Goal: Information Seeking & Learning: Learn about a topic

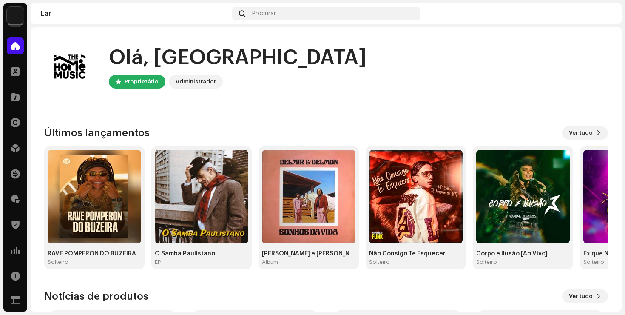
click at [41, 90] on div "Olá, DF Proprietário Administrador Check out the latest Product Updates for Che…" at bounding box center [326, 254] width 591 height 455
click at [14, 247] on span at bounding box center [15, 250] width 9 height 7
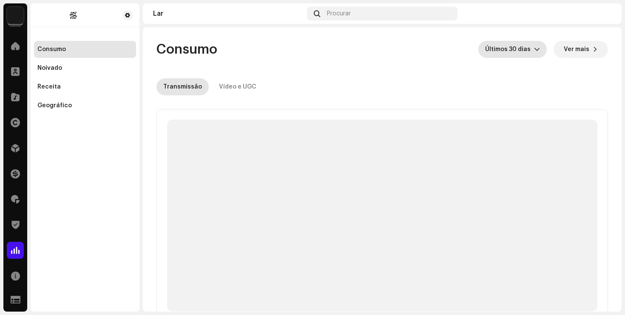
click at [528, 54] on span "Últimos 30 dias" at bounding box center [509, 49] width 49 height 17
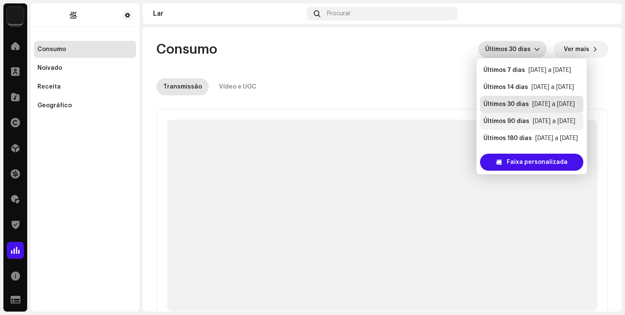
scroll to position [17, 0]
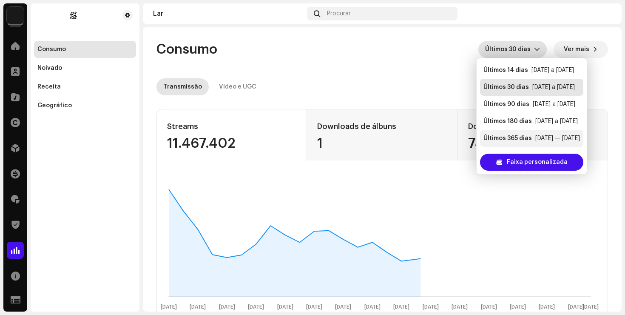
click at [525, 141] on font "Últimos 365 dias" at bounding box center [507, 138] width 48 height 6
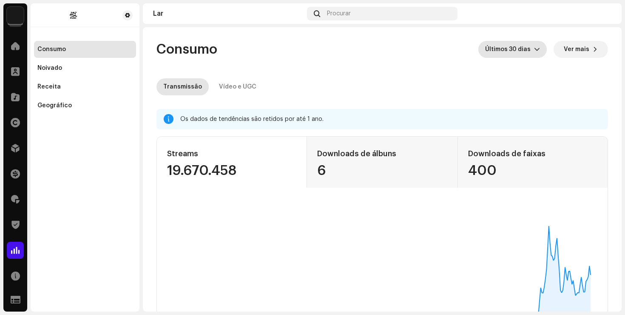
click at [224, 81] on div "Vídeo e UGC" at bounding box center [237, 86] width 37 height 17
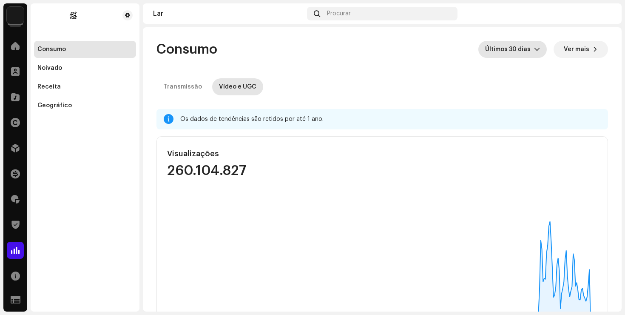
click at [526, 53] on span "Últimos 30 dias" at bounding box center [509, 49] width 49 height 17
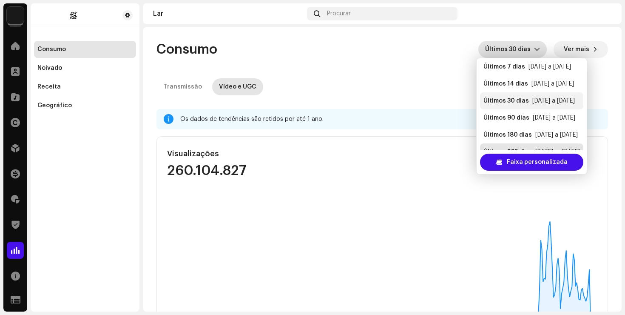
scroll to position [17, 0]
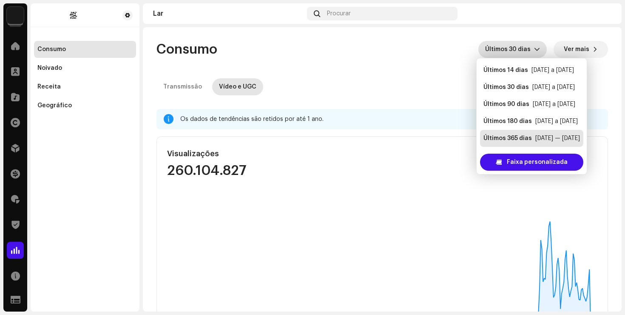
click at [545, 139] on font "[DATE] — [DATE]" at bounding box center [557, 138] width 45 height 6
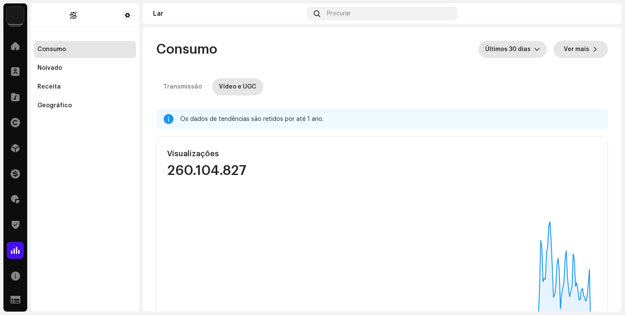
click at [586, 48] on button "Ver mais" at bounding box center [581, 49] width 54 height 17
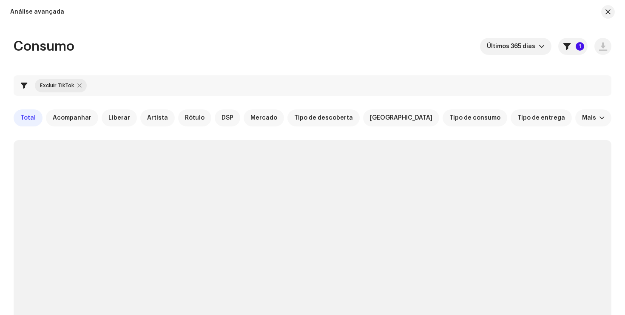
click at [79, 84] on div at bounding box center [79, 85] width 4 height 7
checkbox input "false"
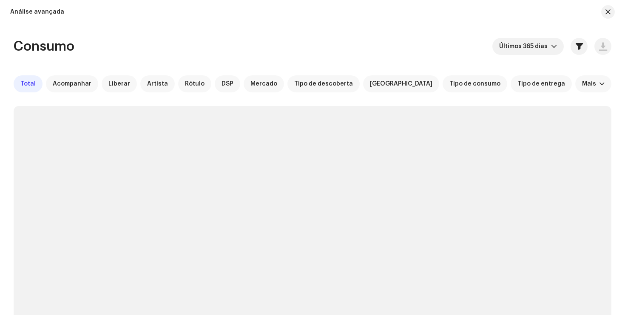
click at [612, 83] on div "Consumo Últimos 365 dias Total Acompanhar Liberar Artista Rótulo DSP Mercado Ti…" at bounding box center [312, 273] width 625 height 471
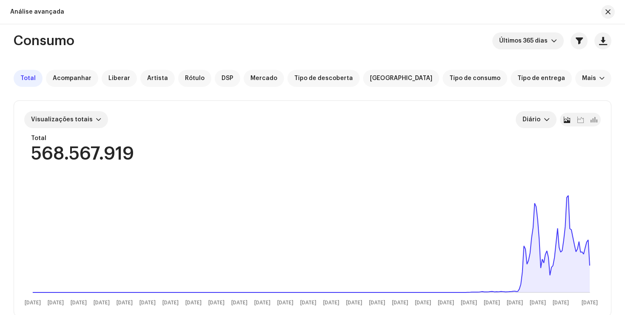
scroll to position [6, 0]
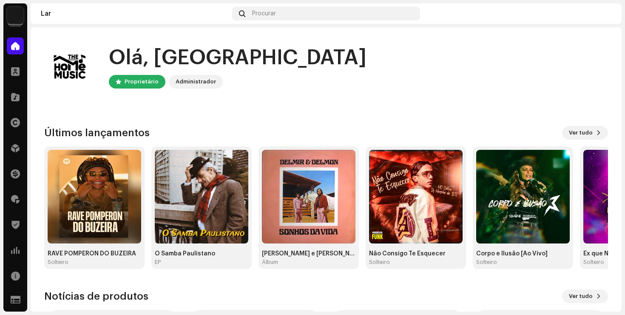
click at [241, 85] on div "Olá, DF Proprietário Administrador" at bounding box center [326, 66] width 564 height 51
click at [295, 65] on div "Olá, DF Proprietário Administrador" at bounding box center [326, 66] width 564 height 51
click at [16, 68] on span at bounding box center [15, 71] width 9 height 7
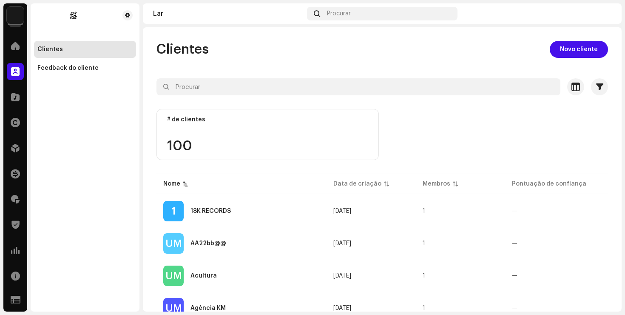
click at [248, 48] on div "Clientes Novo cliente" at bounding box center [382, 49] width 452 height 17
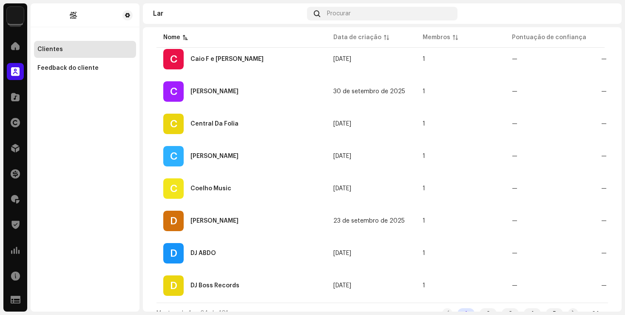
scroll to position [686, 0]
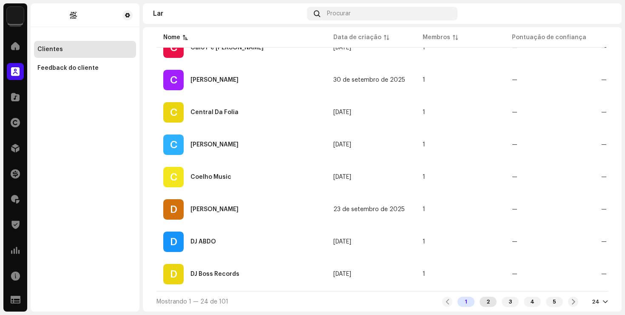
click at [486, 300] on font "2" at bounding box center [487, 301] width 3 height 6
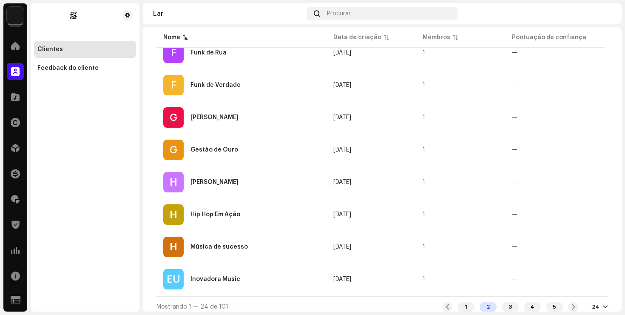
scroll to position [686, 0]
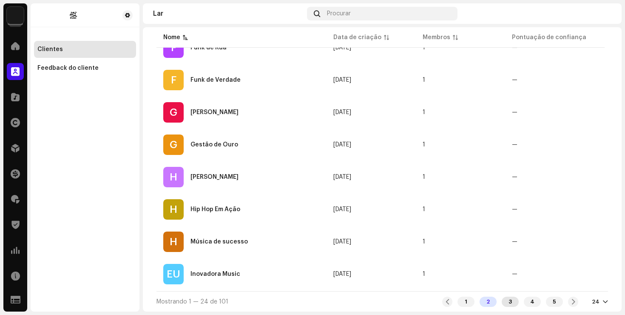
click at [509, 299] on font "3" at bounding box center [510, 301] width 3 height 6
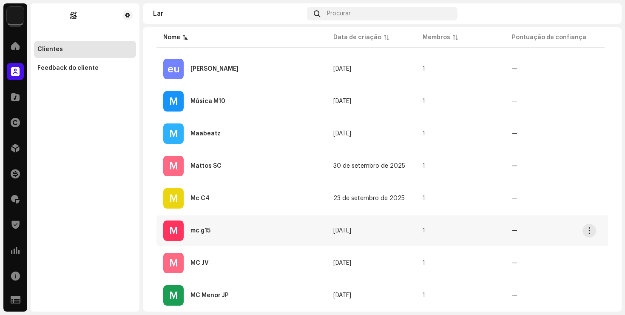
scroll to position [686, 0]
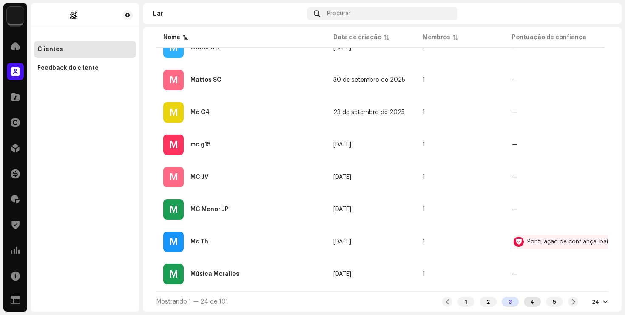
click at [531, 300] on div "4" at bounding box center [532, 301] width 17 height 10
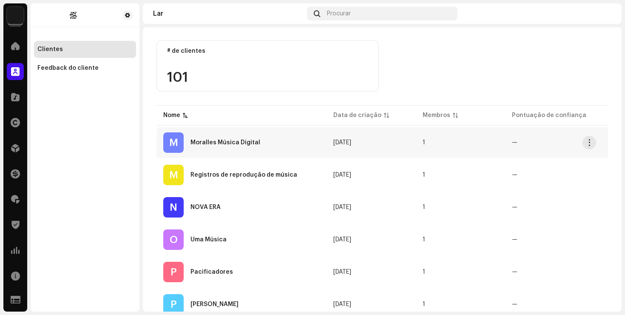
scroll to position [93, 0]
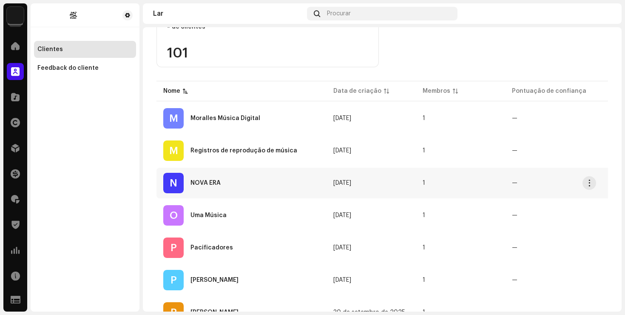
click at [256, 177] on div "N NOVA ERA" at bounding box center [241, 183] width 156 height 20
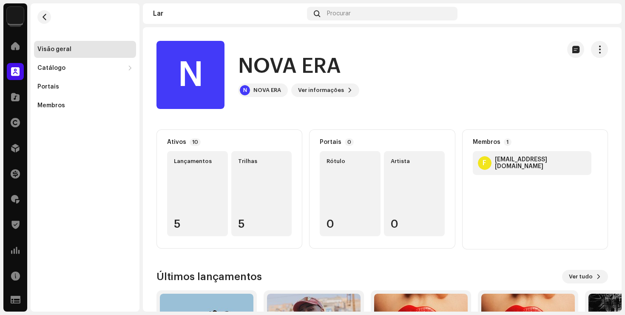
scroll to position [115, 0]
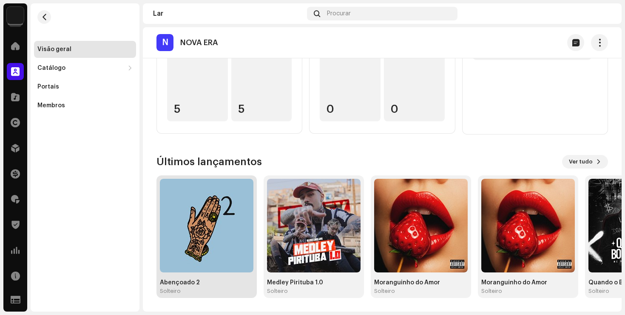
click at [197, 255] on img at bounding box center [207, 226] width 94 height 94
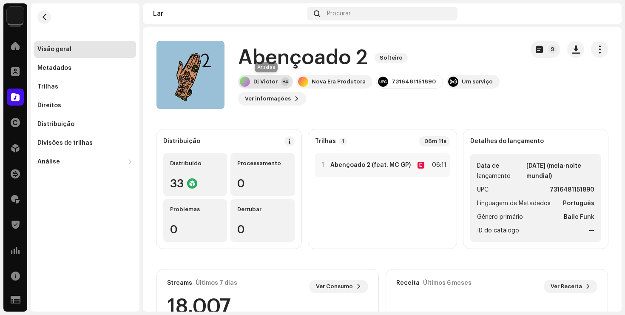
click at [269, 79] on font "Dj Victor" at bounding box center [265, 82] width 24 height 6
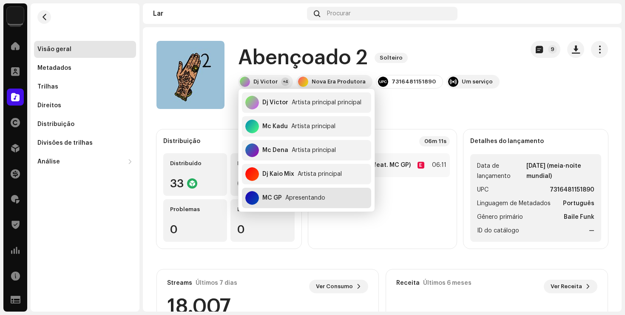
click at [312, 199] on font "Apresentando" at bounding box center [305, 198] width 40 height 6
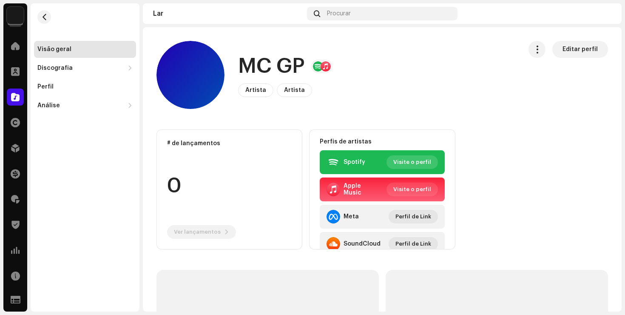
click at [410, 160] on font "Visite o perfil" at bounding box center [412, 162] width 38 height 6
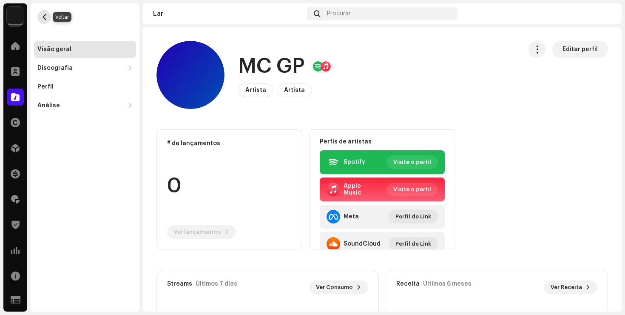
click at [40, 13] on button "button" at bounding box center [44, 17] width 14 height 14
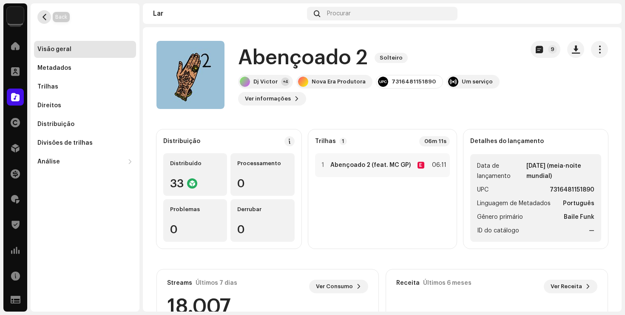
click at [41, 15] on span "button" at bounding box center [44, 17] width 6 height 7
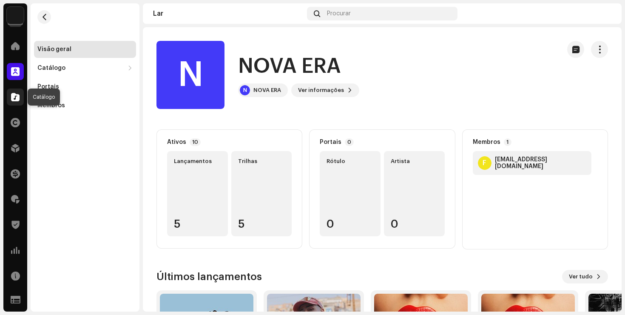
click at [15, 97] on span at bounding box center [15, 97] width 9 height 7
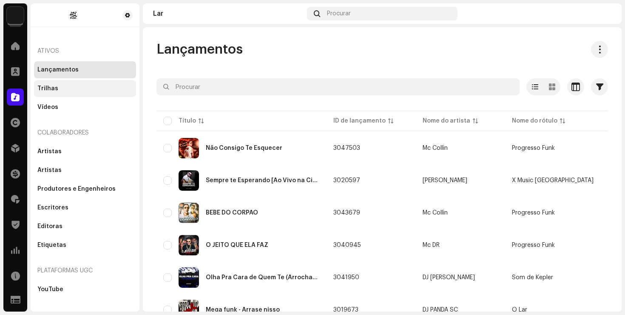
click at [62, 88] on div "Trilhas" at bounding box center [84, 88] width 95 height 7
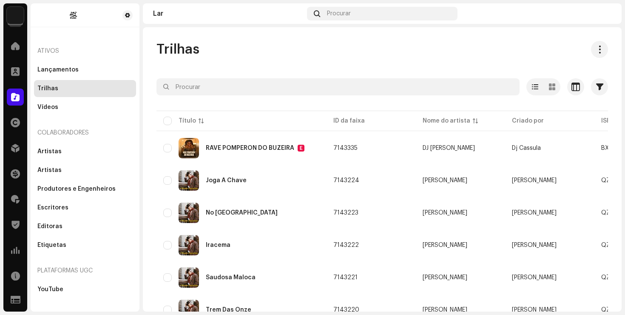
click at [338, 53] on div "Trilhas" at bounding box center [382, 49] width 452 height 17
click at [17, 247] on span at bounding box center [15, 250] width 9 height 7
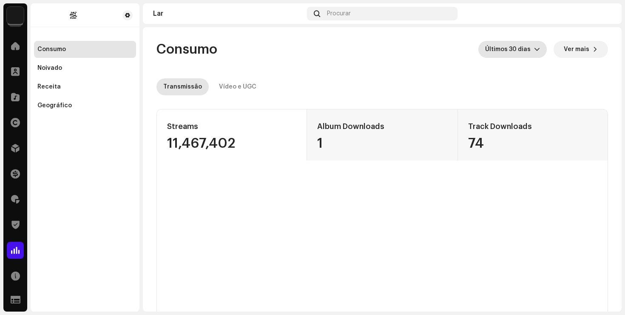
click at [524, 49] on font "Últimos 30 dias" at bounding box center [507, 49] width 45 height 6
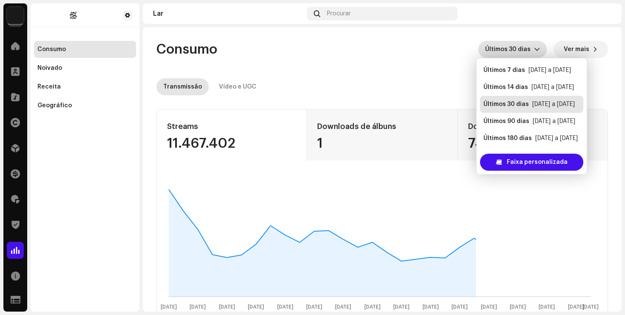
scroll to position [17, 0]
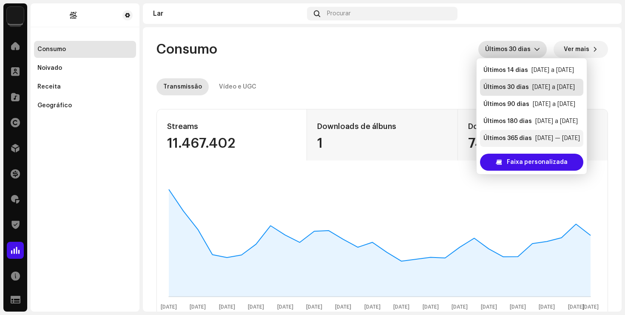
click at [531, 135] on div "Últimos 365 dias [DATE] — [DATE]" at bounding box center [531, 138] width 97 height 9
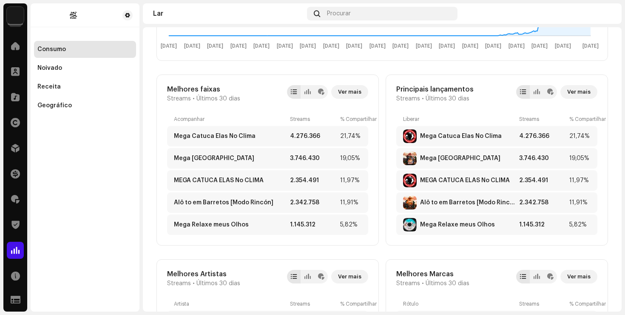
scroll to position [305, 0]
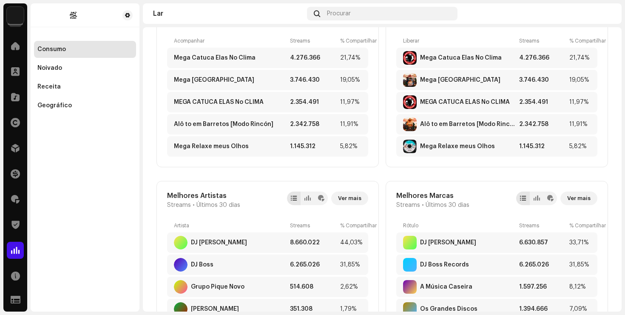
scroll to position [381, 0]
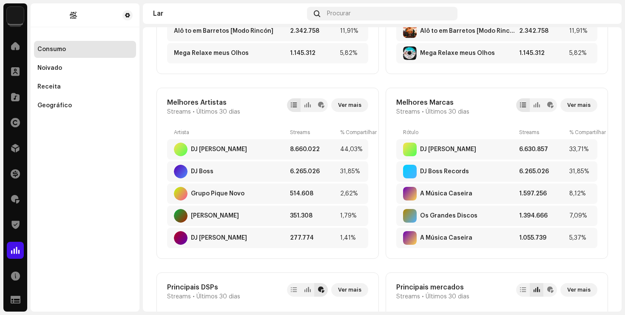
scroll to position [461, 0]
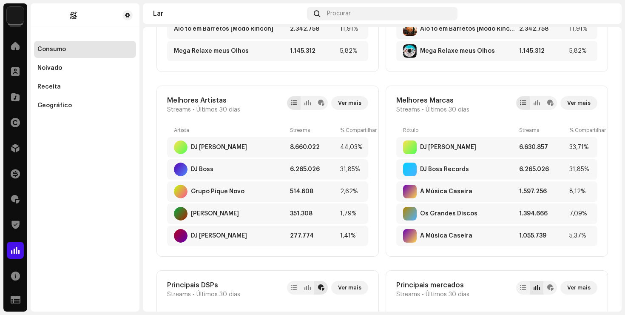
click at [608, 122] on div "Consumo Últimos 30 dias Ver mais Transmissão Vídeo e UGC Os dados de tendências…" at bounding box center [382, 287] width 479 height 1442
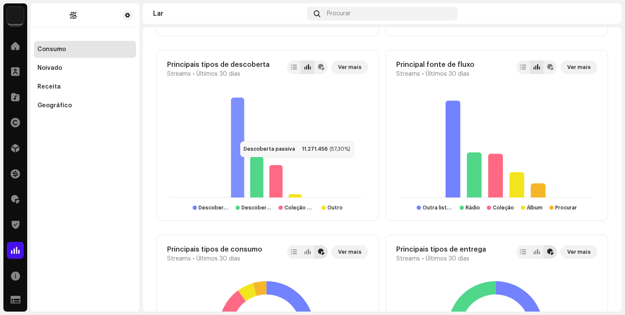
scroll to position [851, 0]
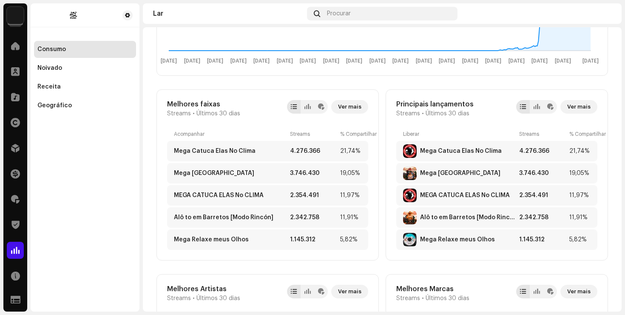
scroll to position [0, 0]
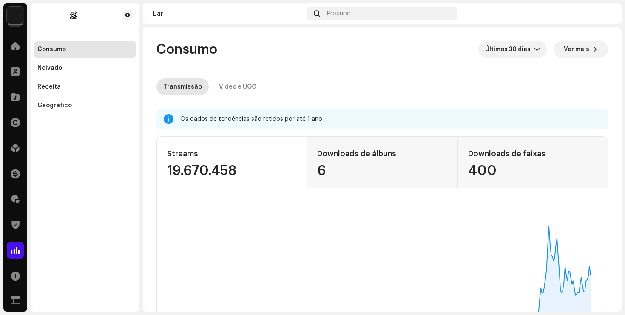
click at [366, 68] on re-o-consumption-dashboard-header "Consumo Últimos 30 dias Ver mais Transmissão Vídeo e UGC" at bounding box center [382, 64] width 452 height 75
click at [246, 87] on font "Vídeo e UGC" at bounding box center [237, 87] width 37 height 6
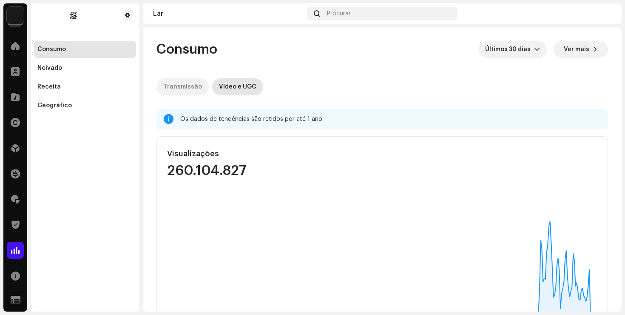
click at [183, 91] on div "Transmissão" at bounding box center [182, 86] width 39 height 17
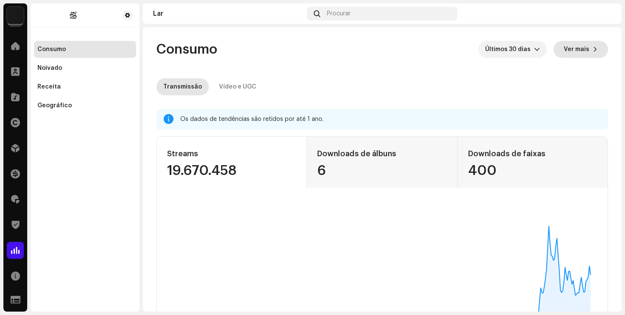
click at [583, 49] on font "Ver mais" at bounding box center [577, 49] width 26 height 6
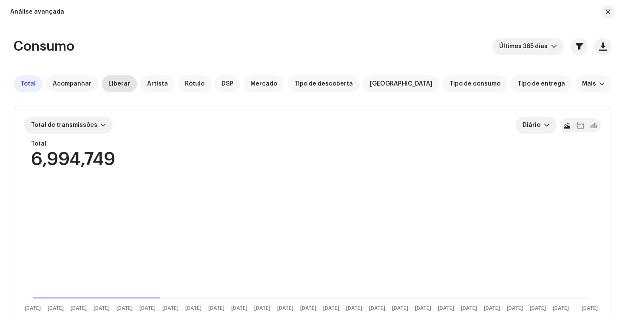
click at [118, 81] on font "Liberar" at bounding box center [119, 84] width 22 height 6
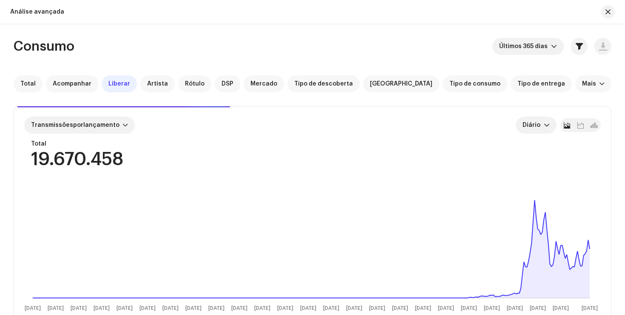
click at [614, 76] on div "Consumo Últimos 365 dias Total Acompanhar Liberar Artista Rótulo DSP Mercado Ti…" at bounding box center [312, 275] width 625 height 474
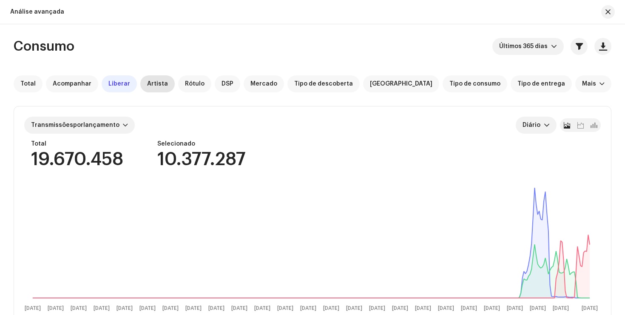
click at [152, 86] on font "Artista" at bounding box center [157, 84] width 21 height 6
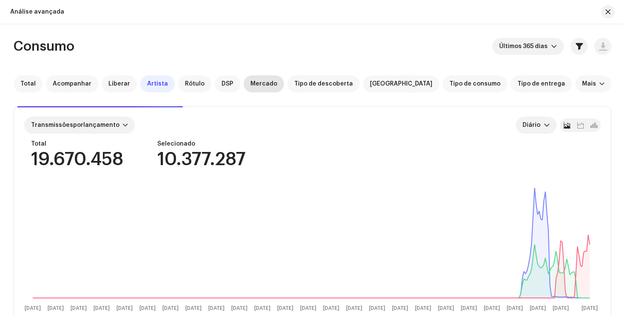
click at [255, 83] on font "Mercado" at bounding box center [263, 84] width 27 height 6
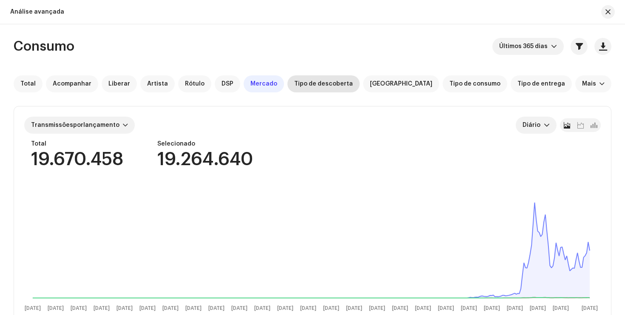
click at [317, 84] on font "Tipo de descoberta" at bounding box center [323, 84] width 59 height 6
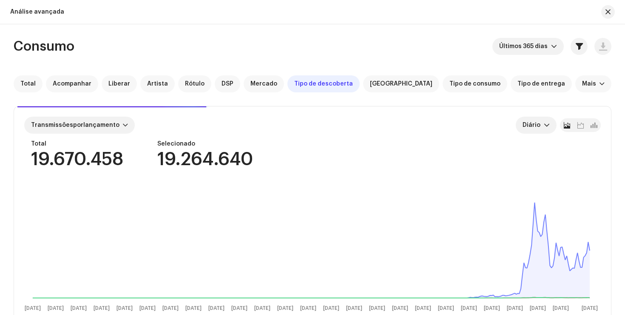
click at [614, 90] on div "Consumo Últimos 365 dias Total Acompanhar Liberar Artista Rótulo DSP Mercado Ti…" at bounding box center [312, 275] width 625 height 474
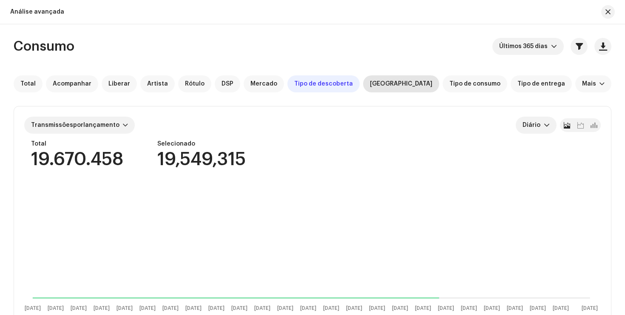
click at [383, 78] on div "[GEOGRAPHIC_DATA]" at bounding box center [401, 83] width 76 height 17
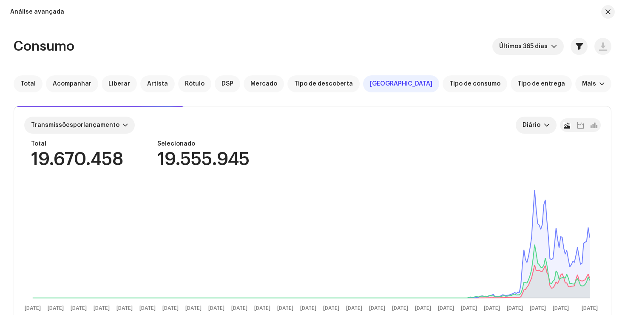
click at [618, 77] on div "Consumo Últimos 365 dias Total Acompanhar Liberar Artista Rótulo DSP Mercado Ti…" at bounding box center [312, 275] width 625 height 474
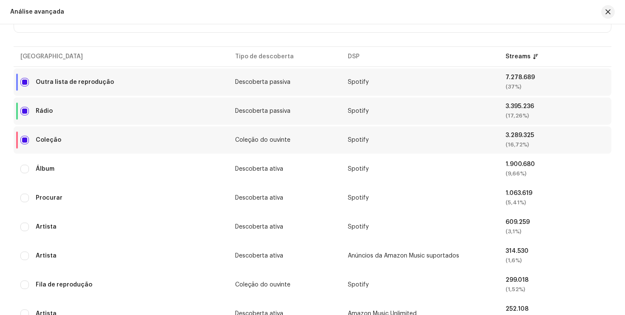
scroll to position [290, 0]
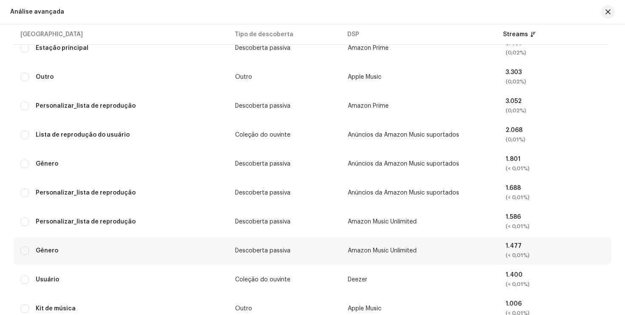
scroll to position [1542, 0]
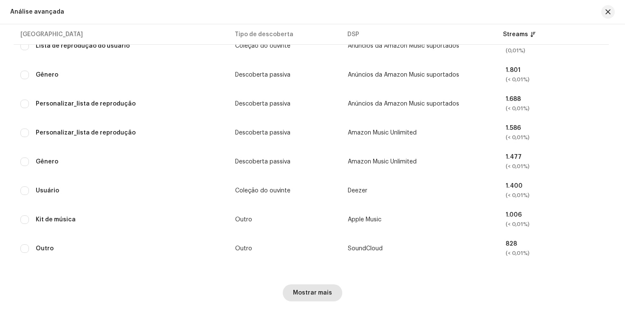
click at [315, 294] on font "Mostrar mais" at bounding box center [312, 293] width 39 height 6
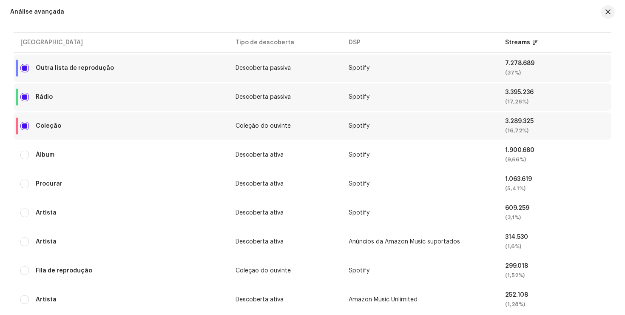
scroll to position [305, 0]
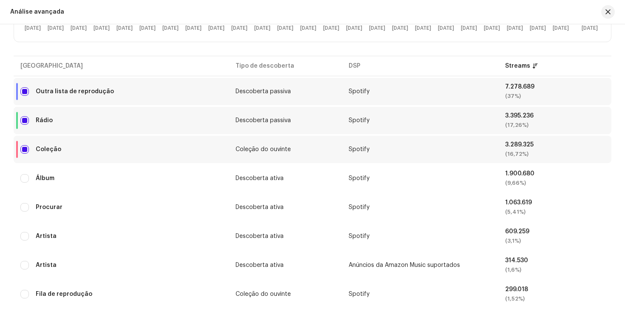
scroll to position [0, 0]
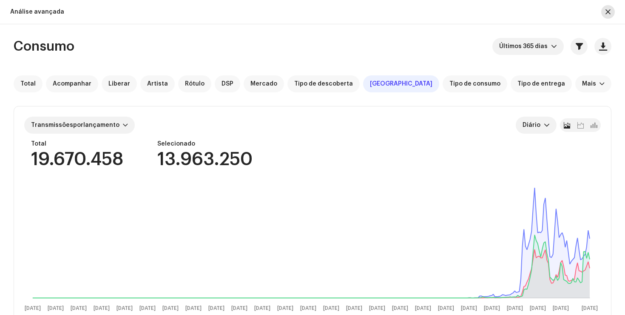
click at [608, 11] on span "button" at bounding box center [607, 12] width 5 height 7
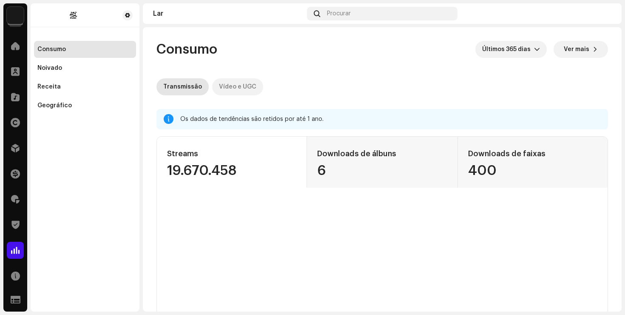
click at [237, 87] on font "Vídeo e UGC" at bounding box center [237, 87] width 37 height 6
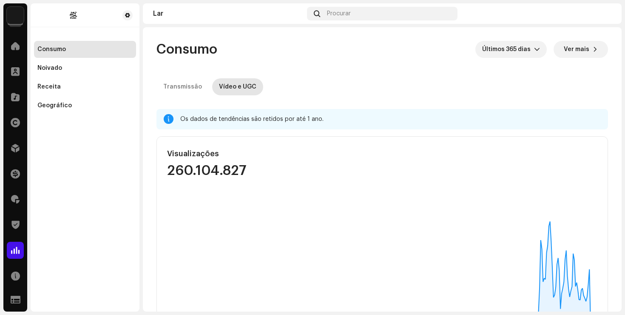
click at [599, 89] on div "Transmissão Vídeo e UGC" at bounding box center [382, 86] width 452 height 17
click at [585, 51] on button "Ver mais" at bounding box center [581, 49] width 54 height 17
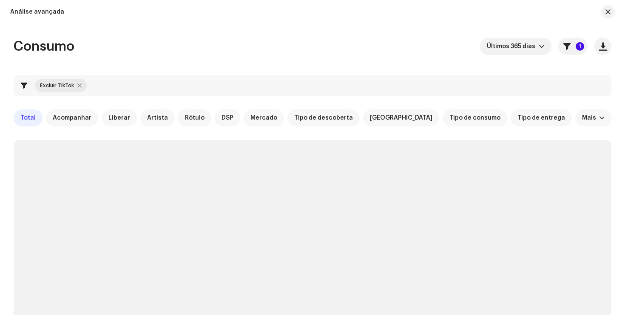
click at [80, 85] on div at bounding box center [79, 85] width 4 height 7
checkbox input "false"
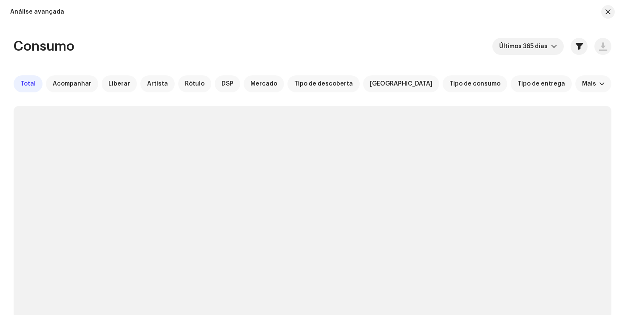
click at [618, 58] on div "Consumo Últimos 365 dias Total Acompanhar Liberar Artista Rótulo DSP Mercado Ti…" at bounding box center [312, 273] width 625 height 471
click at [618, 71] on div "Consumo Últimos 365 dias Total Acompanhar Liberar Artista Rótulo DSP Mercado Ti…" at bounding box center [312, 217] width 625 height 359
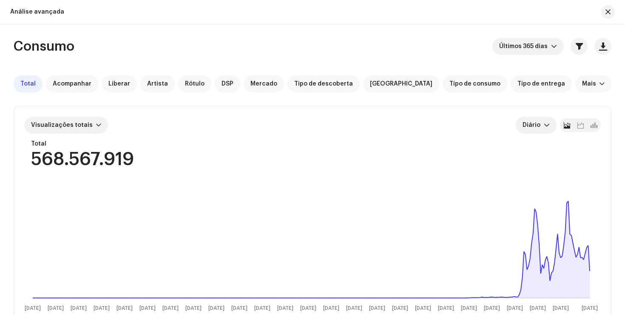
click at [608, 74] on div "Consumo Últimos 365 dias Total Acompanhar Liberar Artista Rótulo DSP Mercado Ti…" at bounding box center [312, 219] width 625 height 362
click at [116, 88] on div "Liberar" at bounding box center [119, 83] width 35 height 17
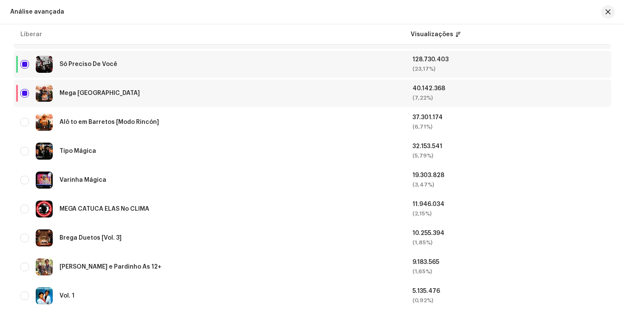
scroll to position [338, 0]
click at [22, 151] on input "checkbox" at bounding box center [24, 150] width 9 height 9
checkbox input "true"
click at [24, 99] on div "Mega [GEOGRAPHIC_DATA]" at bounding box center [209, 92] width 378 height 17
click at [23, 89] on input "Row Selected" at bounding box center [24, 92] width 9 height 9
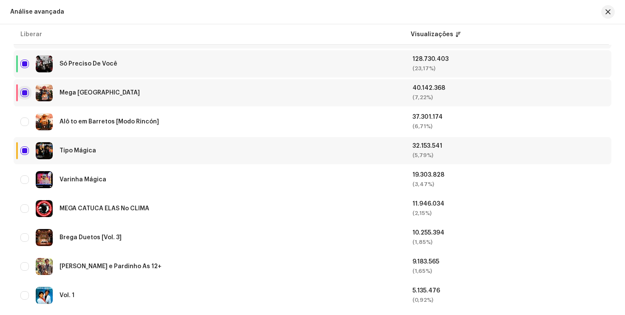
checkbox input "false"
click at [23, 65] on input "Row Selected" at bounding box center [24, 64] width 9 height 9
checkbox input "false"
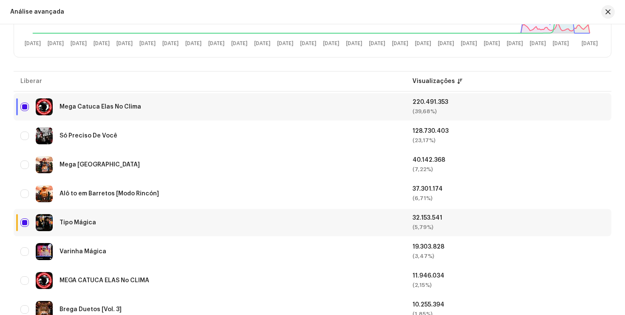
scroll to position [260, 0]
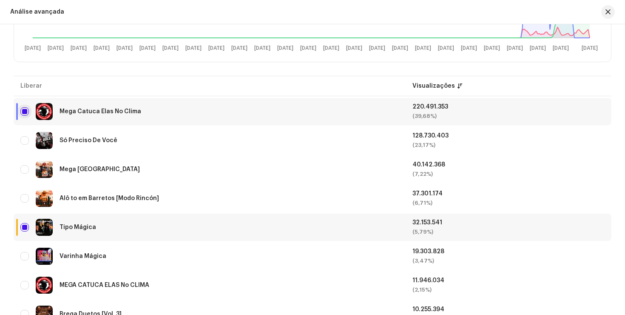
click at [27, 111] on input "Row Selected" at bounding box center [24, 111] width 9 height 9
checkbox input "false"
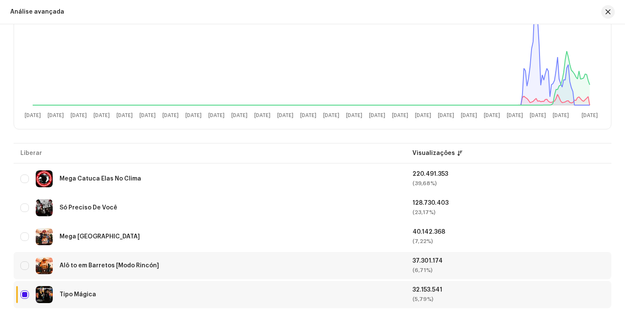
scroll to position [249, 0]
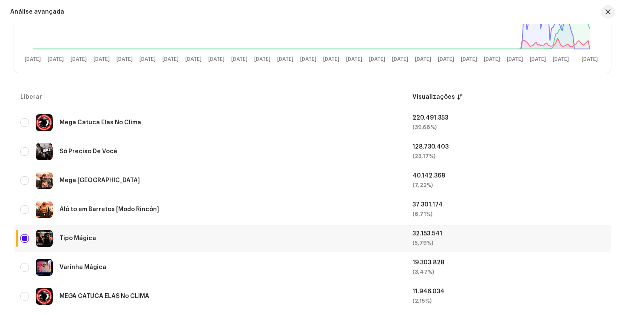
click at [71, 243] on div "Tipo Mágica" at bounding box center [209, 238] width 378 height 17
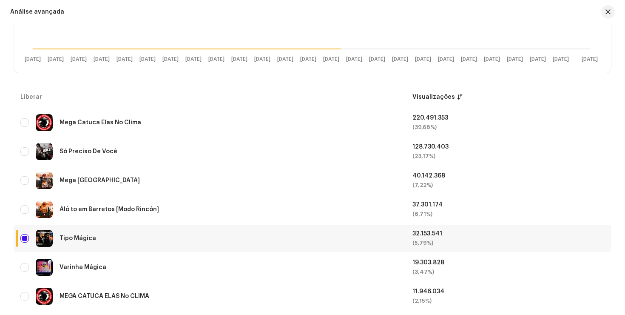
click at [42, 238] on img at bounding box center [44, 238] width 17 height 17
click at [85, 237] on font "Tipo Mágica" at bounding box center [78, 238] width 37 height 6
click at [23, 240] on input "Linha selecionada" at bounding box center [24, 238] width 9 height 9
checkbox input "false"
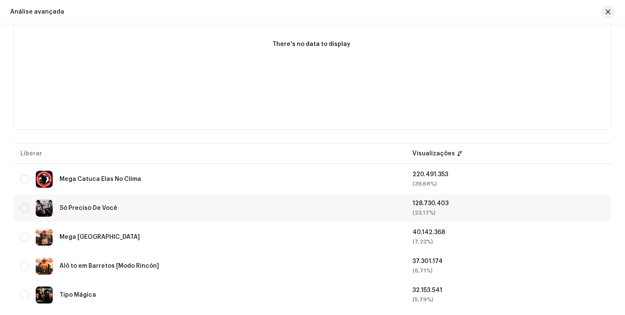
scroll to position [0, 0]
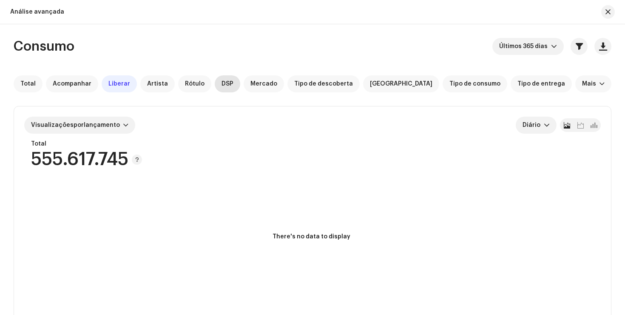
click at [222, 82] on font "DSP" at bounding box center [228, 84] width 12 height 6
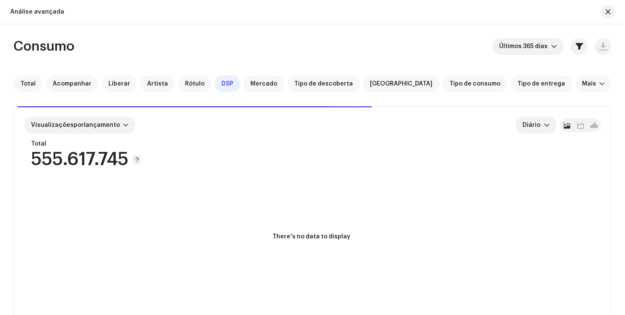
click at [613, 82] on div "Consumo Últimos 365 dias Total Acompanhar Liberar Artista Rótulo DSP Mercado Ti…" at bounding box center [312, 275] width 625 height 474
click at [614, 82] on div "Consumo Últimos 365 dias Total Acompanhar Liberar Artista Rótulo DSP Mercado Ti…" at bounding box center [312, 277] width 625 height 478
click at [613, 89] on div "Consumo Últimos 365 dias Total Acompanhar Liberar Artista Rótulo DSP Mercado Ti…" at bounding box center [312, 277] width 625 height 478
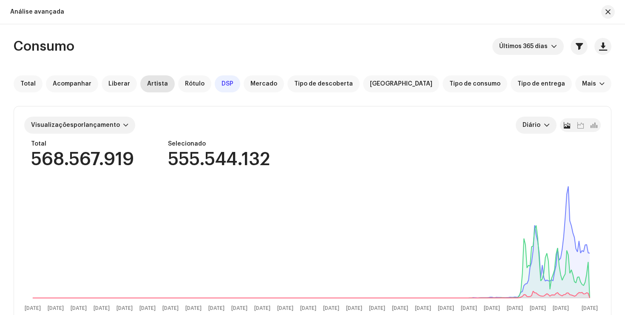
click at [158, 84] on font "Artista" at bounding box center [157, 84] width 21 height 6
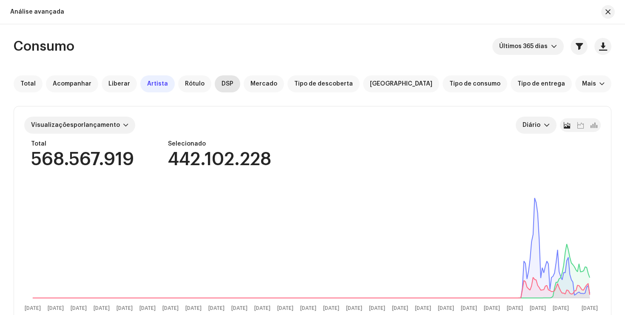
click at [222, 85] on font "DSP" at bounding box center [228, 84] width 12 height 6
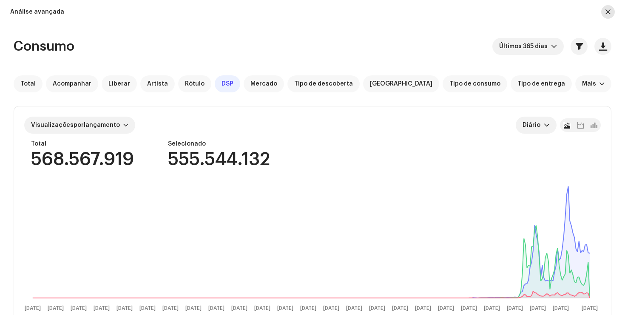
click at [608, 12] on span "button" at bounding box center [607, 12] width 5 height 7
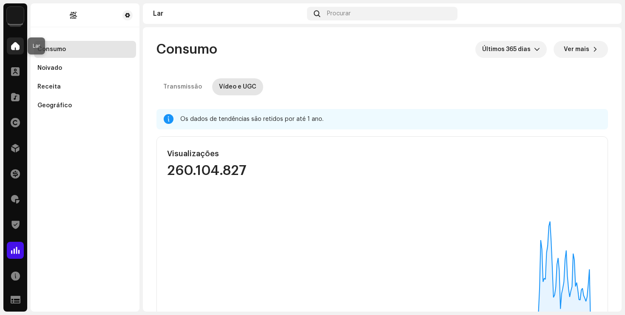
click at [14, 45] on span at bounding box center [15, 46] width 9 height 7
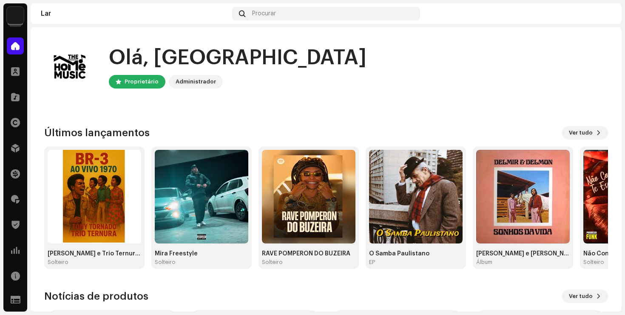
click at [388, 84] on div "Olá, DF Proprietário Administrador" at bounding box center [326, 66] width 564 height 51
click at [13, 94] on span at bounding box center [15, 97] width 9 height 7
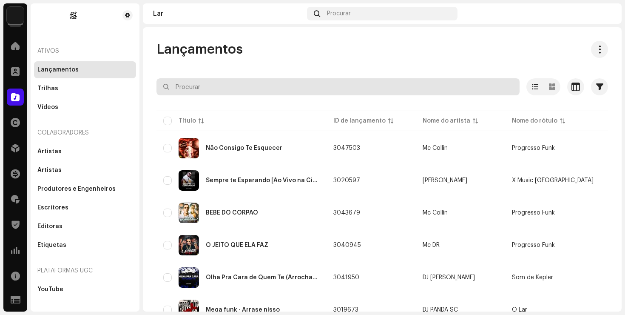
click at [196, 84] on input "text" at bounding box center [337, 86] width 363 height 17
type input "mc ster"
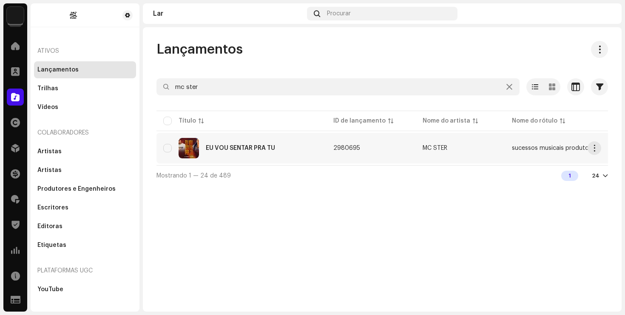
click at [367, 153] on td "2980695" at bounding box center [371, 148] width 89 height 31
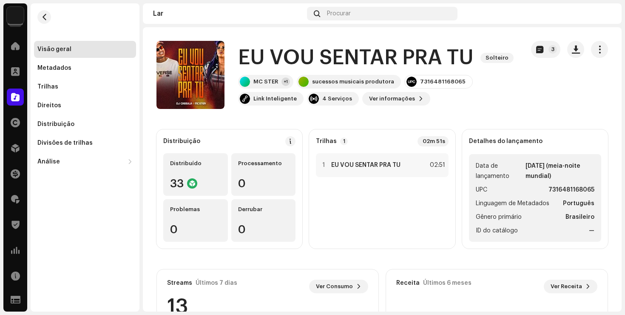
click at [602, 85] on div "3" at bounding box center [569, 75] width 77 height 68
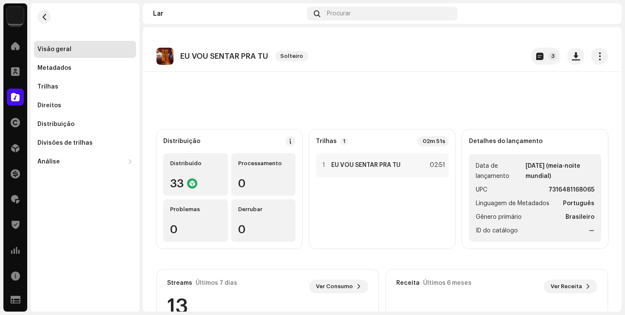
scroll to position [141, 0]
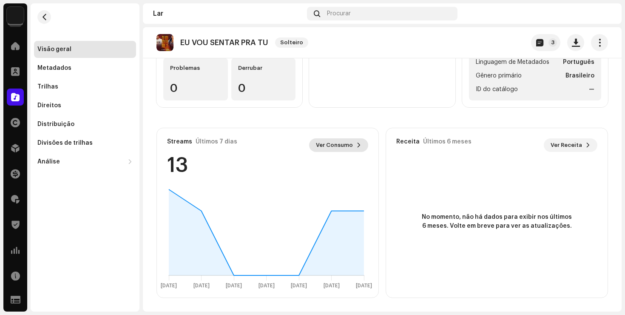
click at [350, 142] on button "Ver Consumo" at bounding box center [338, 145] width 59 height 14
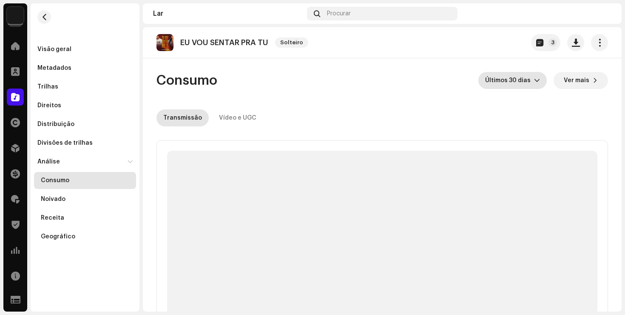
click at [526, 81] on font "Últimos 30 dias" at bounding box center [507, 80] width 45 height 6
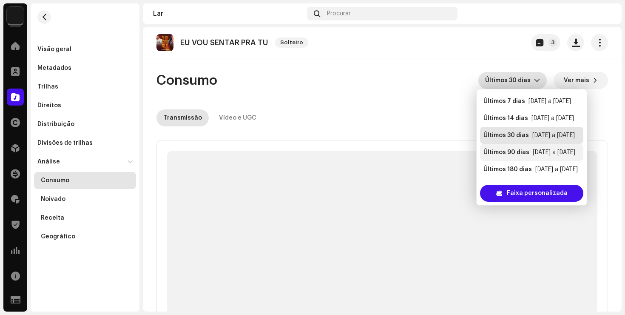
scroll to position [17, 0]
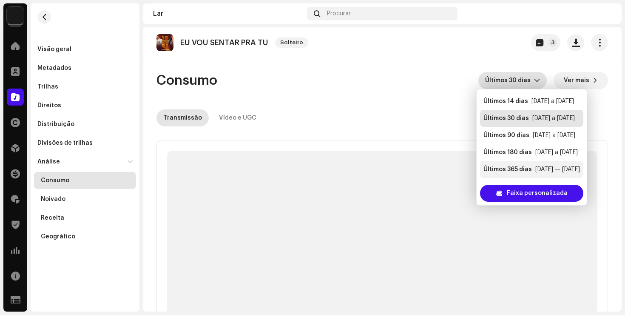
click at [528, 163] on li "Últimos 365 dias [DATE] — [DATE]" at bounding box center [531, 169] width 103 height 17
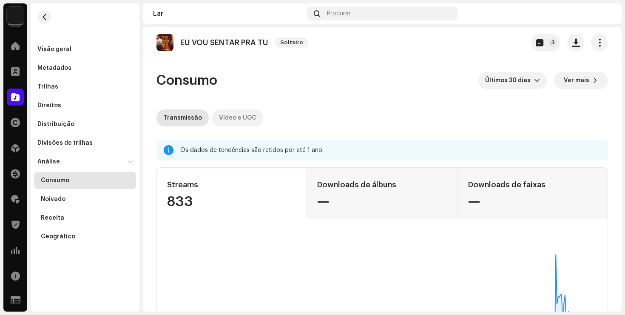
click at [236, 115] on font "Vídeo e UGC" at bounding box center [237, 118] width 37 height 6
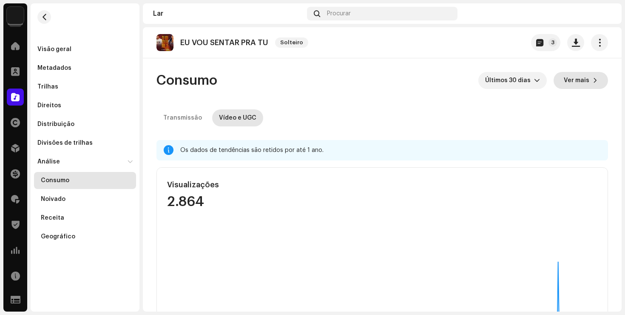
click at [593, 79] on span at bounding box center [595, 80] width 5 height 7
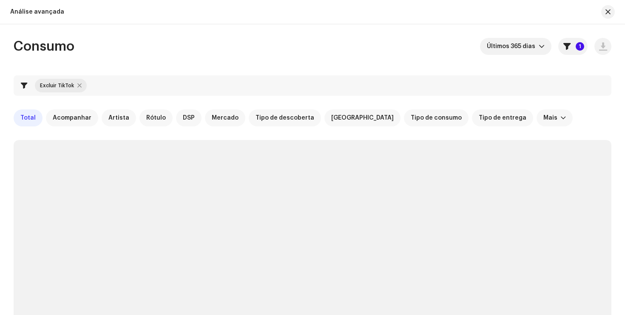
click at [80, 85] on div at bounding box center [79, 85] width 4 height 7
checkbox input "false"
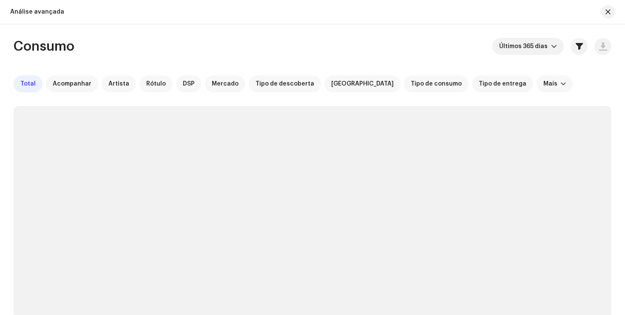
click at [618, 79] on div "Consumo Últimos 365 dias Total Acompanhar Artista Rótulo DSP Mercado Tipo de de…" at bounding box center [312, 273] width 625 height 471
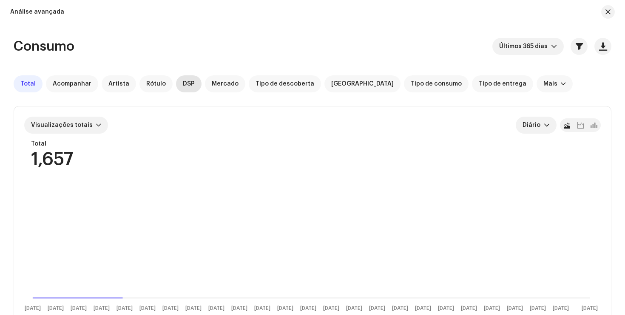
click at [183, 86] on font "DSP" at bounding box center [189, 84] width 12 height 6
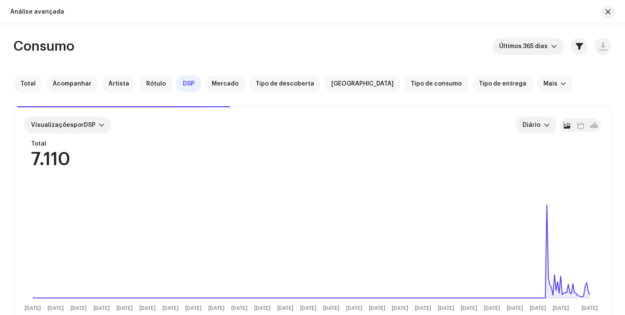
click at [608, 83] on div "Total Acompanhar Artista Rótulo DSP Mercado Tipo de descoberta Fonte do Riacho …" at bounding box center [313, 83] width 598 height 17
click at [615, 81] on div "Consumo Últimos 365 dias Total Acompanhar Artista Rótulo DSP Mercado Tipo de de…" at bounding box center [312, 275] width 625 height 474
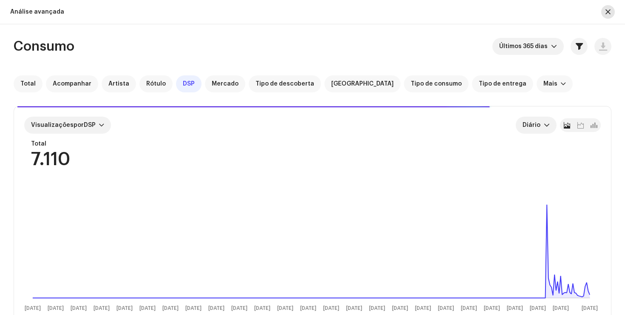
click at [602, 8] on button "button" at bounding box center [608, 12] width 14 height 14
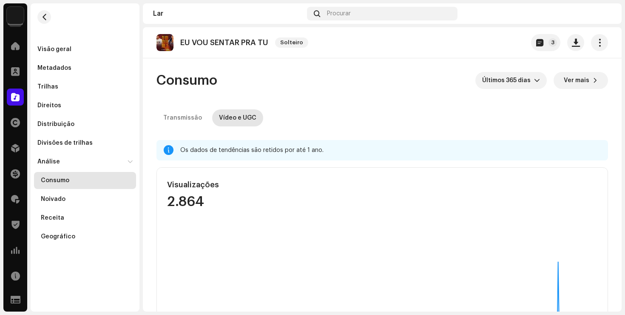
click at [11, 46] on span at bounding box center [15, 46] width 9 height 7
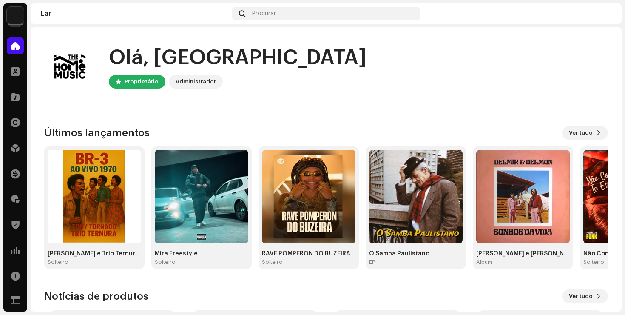
click at [613, 69] on div "Olá, DF Proprietário Administrador Check out the latest Product Updates for Che…" at bounding box center [326, 254] width 591 height 455
click at [594, 59] on div "Olá, DF Proprietário Administrador" at bounding box center [326, 66] width 564 height 51
click at [44, 52] on re-a-cover at bounding box center [69, 66] width 51 height 51
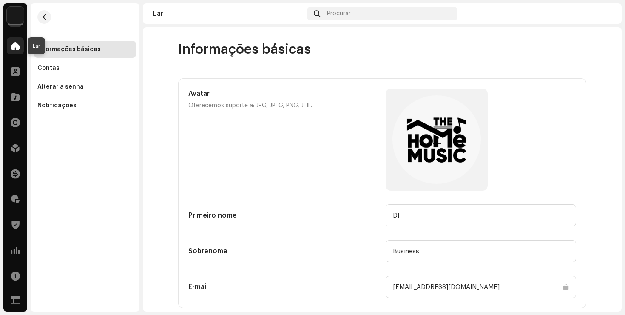
click at [11, 45] on span at bounding box center [15, 46] width 9 height 7
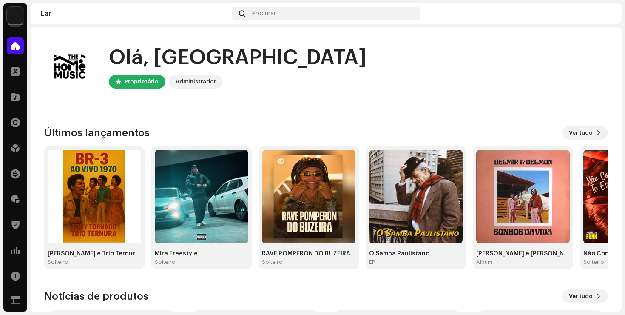
click at [40, 78] on div "Olá, DF Proprietário Administrador Check out the latest Product Updates for Che…" at bounding box center [326, 254] width 591 height 455
